Goal: Find specific page/section: Find specific page/section

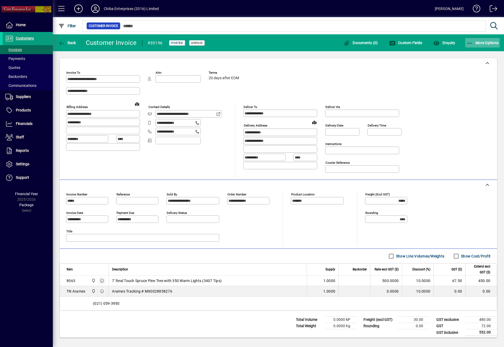
drag, startPoint x: 0, startPoint y: 0, endPoint x: 484, endPoint y: 42, distance: 485.4
click at [484, 42] on span "More Options" at bounding box center [483, 43] width 32 height 4
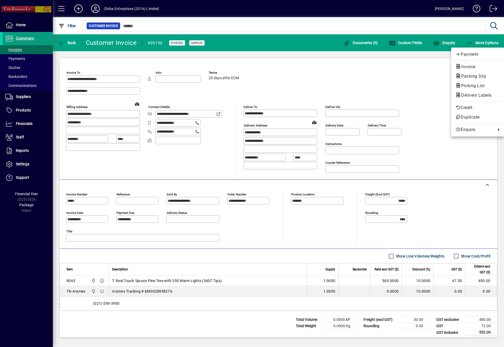
click at [29, 40] on div at bounding box center [252, 173] width 504 height 347
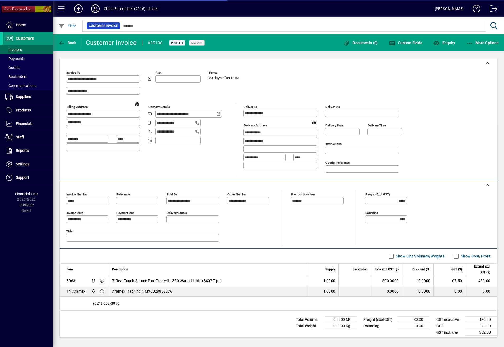
click at [26, 38] on span "Customers" at bounding box center [25, 38] width 18 height 4
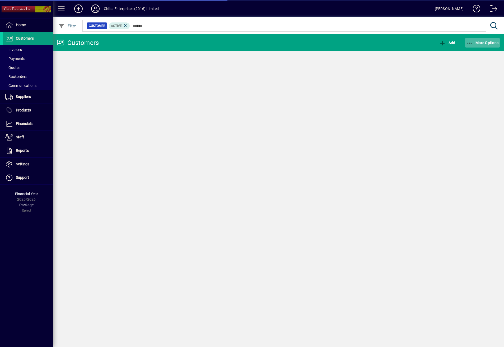
click at [484, 44] on span "More Options" at bounding box center [483, 43] width 32 height 4
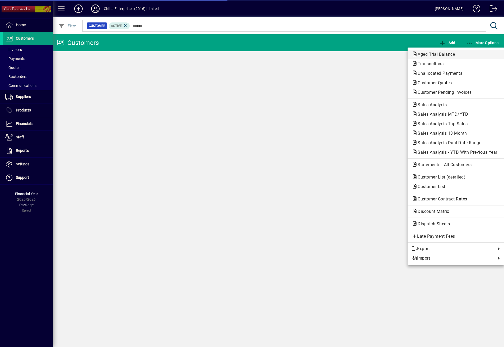
click at [434, 51] on button "Aged Trial Balance" at bounding box center [456, 55] width 97 height 10
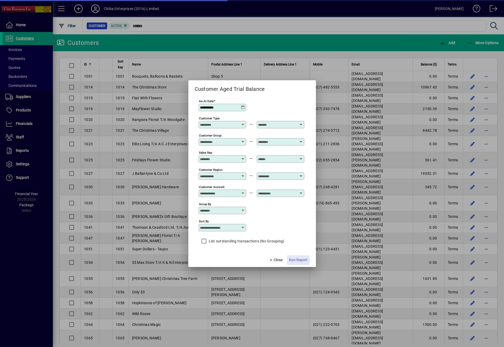
click at [305, 263] on span "Run Report" at bounding box center [298, 260] width 18 height 6
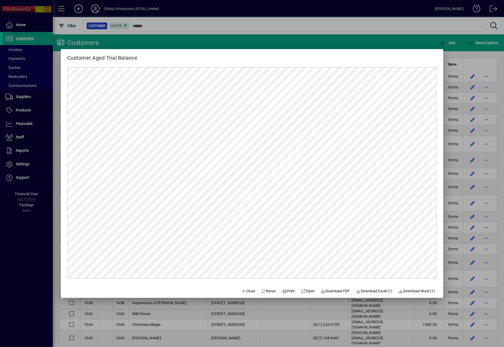
click at [38, 50] on div at bounding box center [252, 173] width 504 height 347
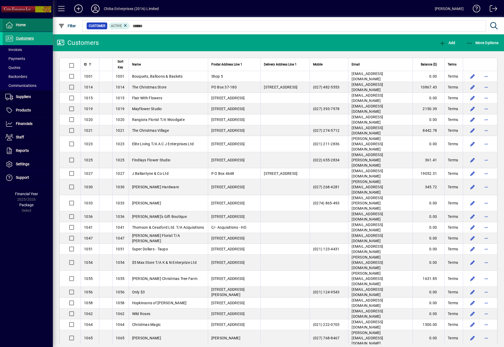
click at [20, 31] on span at bounding box center [28, 25] width 50 height 13
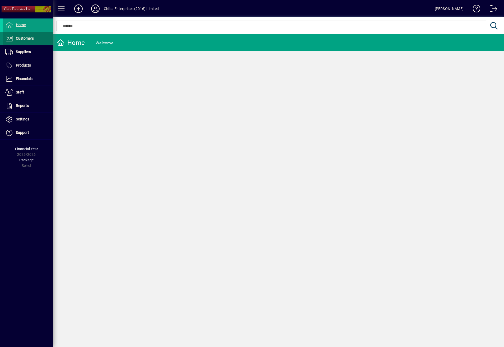
click at [25, 37] on span "Customers" at bounding box center [25, 38] width 18 height 4
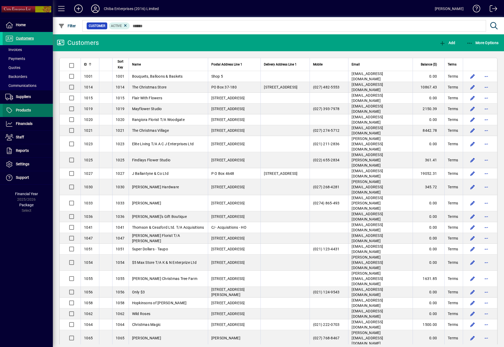
click at [26, 109] on span "Products" at bounding box center [23, 110] width 15 height 4
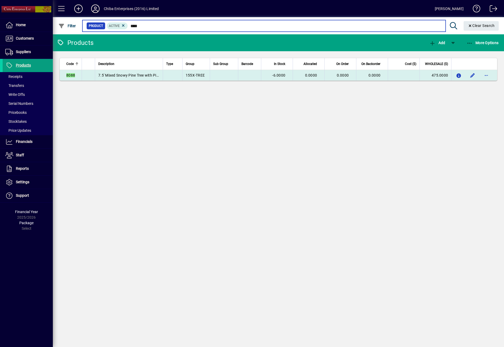
type input "****"
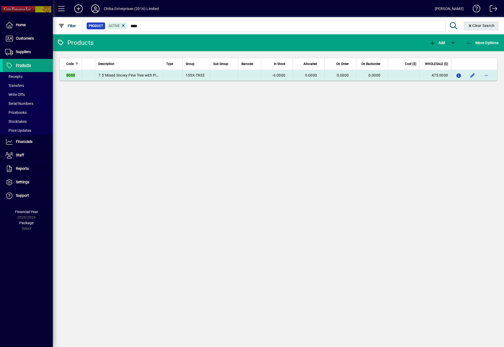
click at [285, 77] on span "-6.0000" at bounding box center [278, 75] width 13 height 4
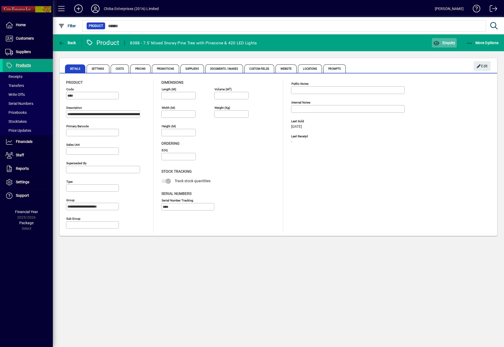
click at [448, 41] on span "Enquiry" at bounding box center [444, 43] width 22 height 4
